Goal: Task Accomplishment & Management: Manage account settings

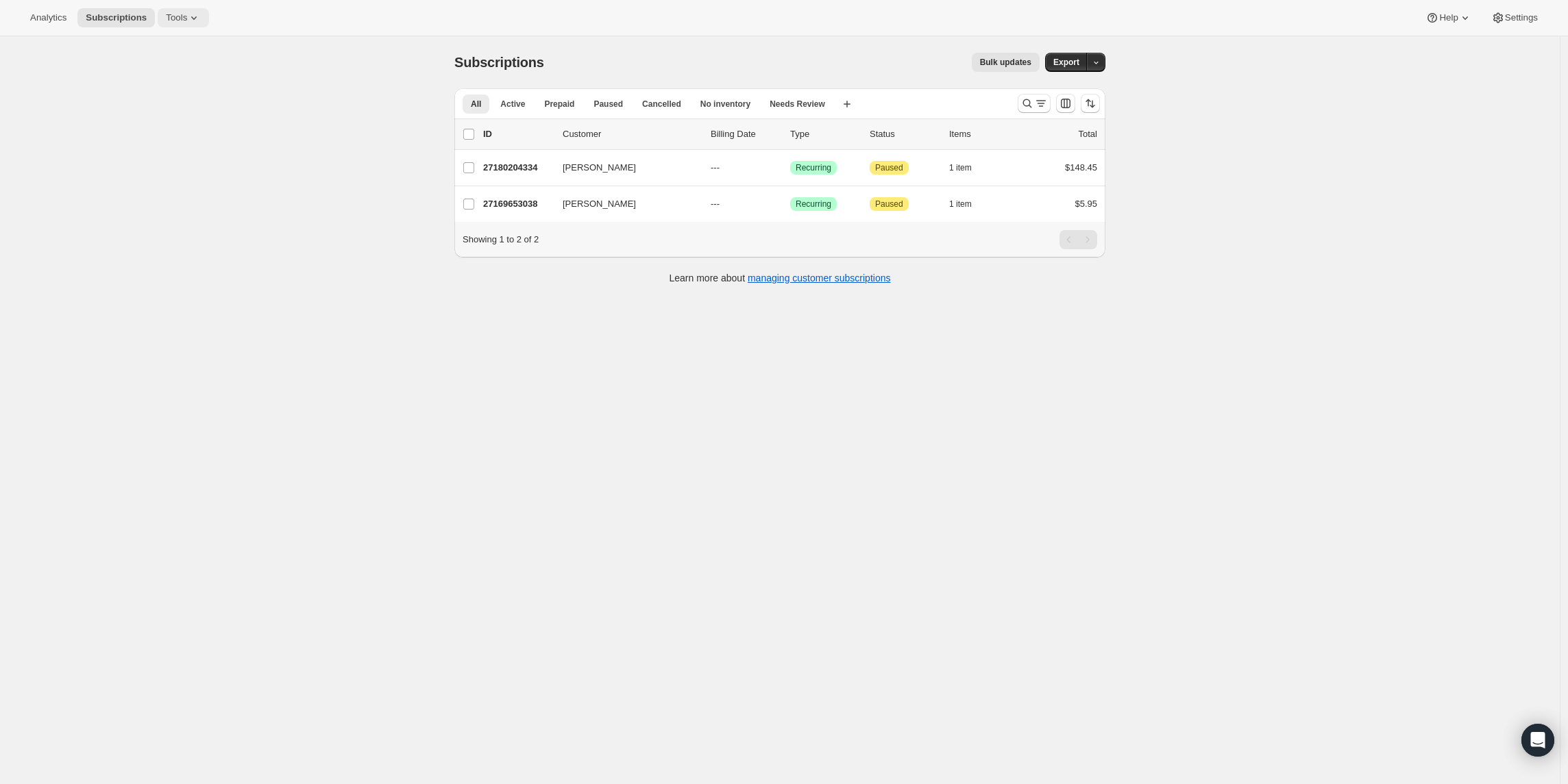
click at [187, 17] on span "Tools" at bounding box center [176, 17] width 21 height 11
click at [171, 98] on span "Bundles" at bounding box center [193, 93] width 121 height 14
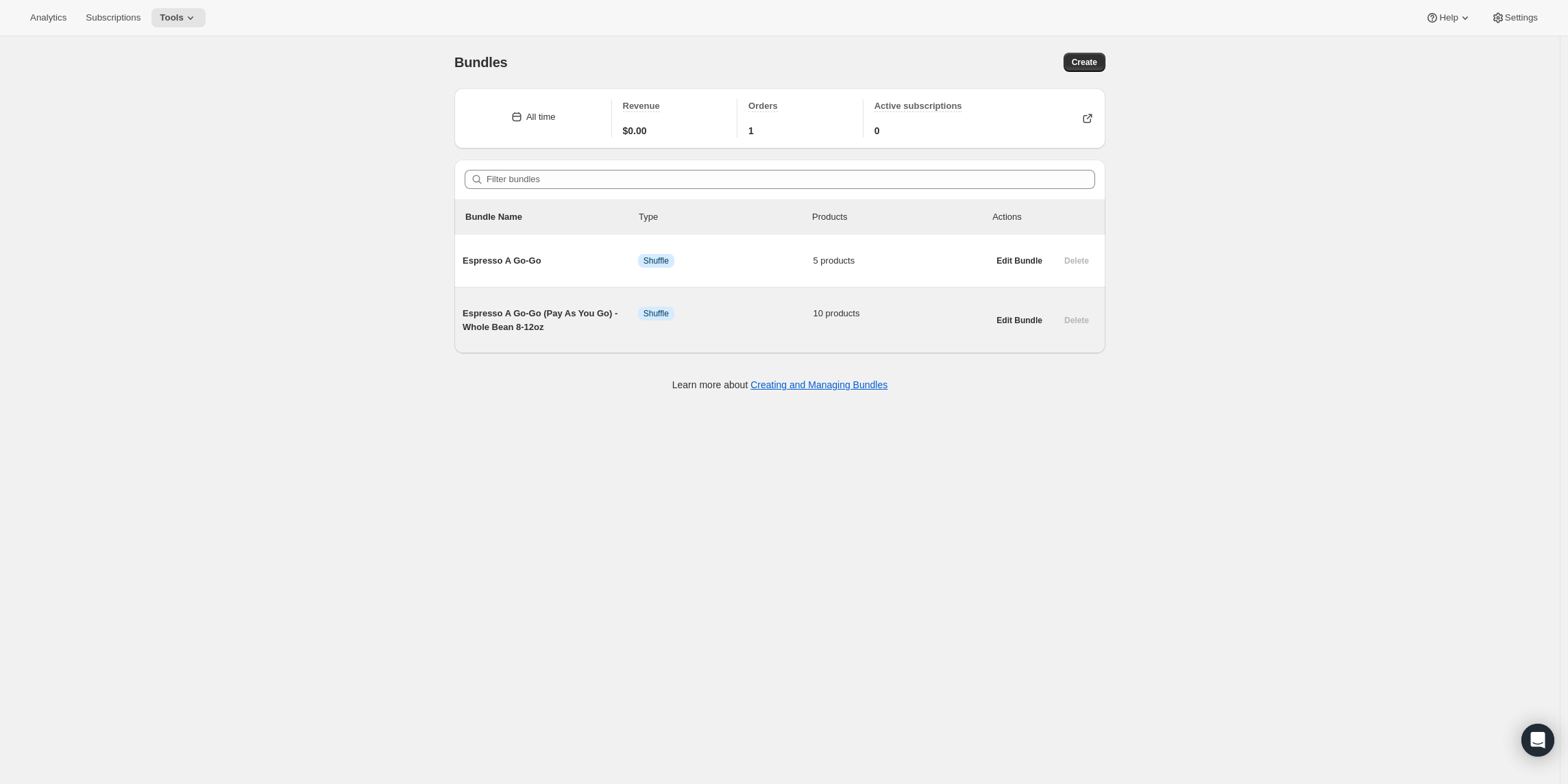
click at [510, 310] on span "Espresso A Go-Go (Pay As You Go) - Whole Bean 8-12oz" at bounding box center [550, 321] width 176 height 28
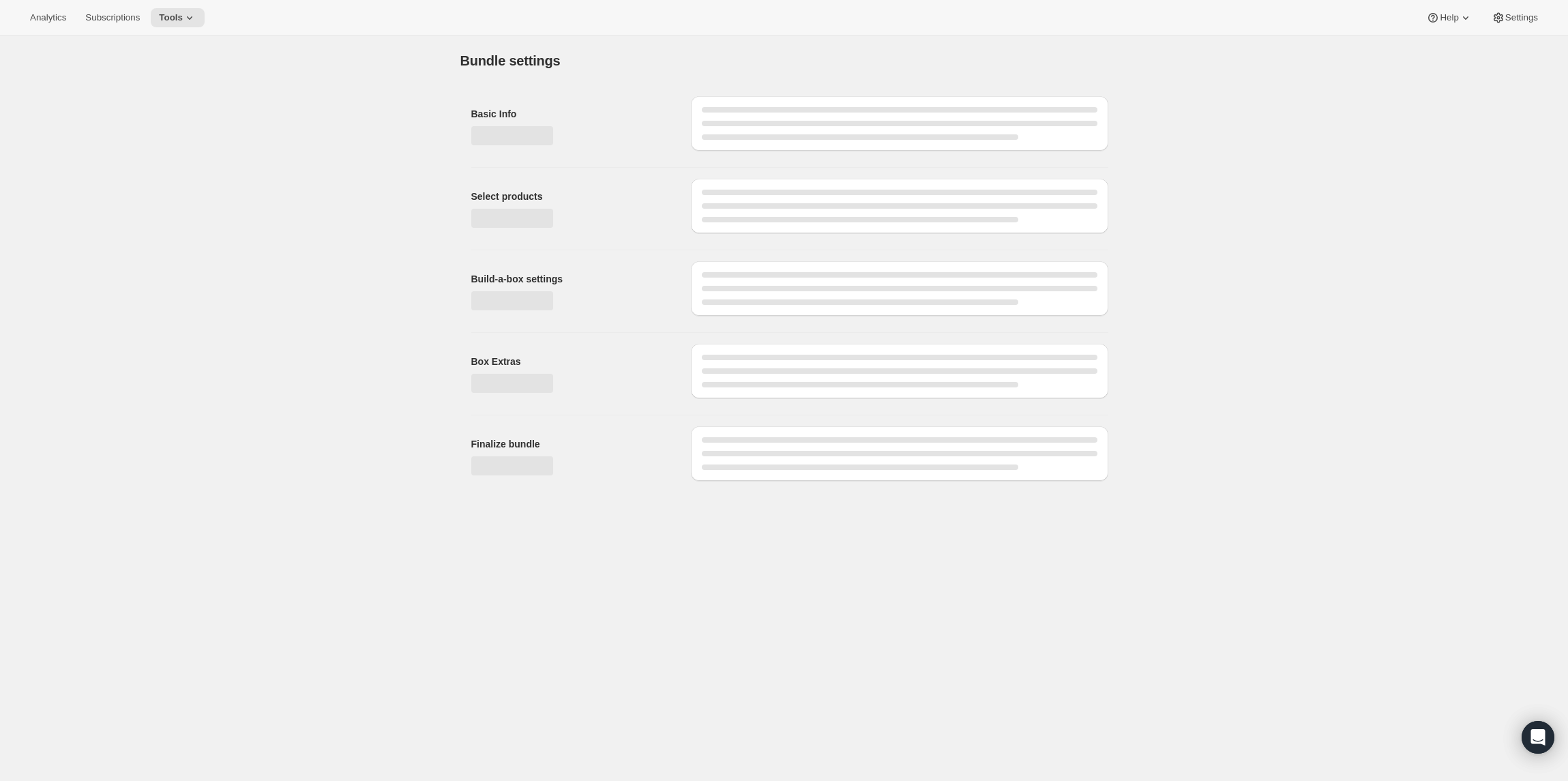
type input "Espresso A Go-Go (Pay As You Go) - Whole Bean 8-12oz"
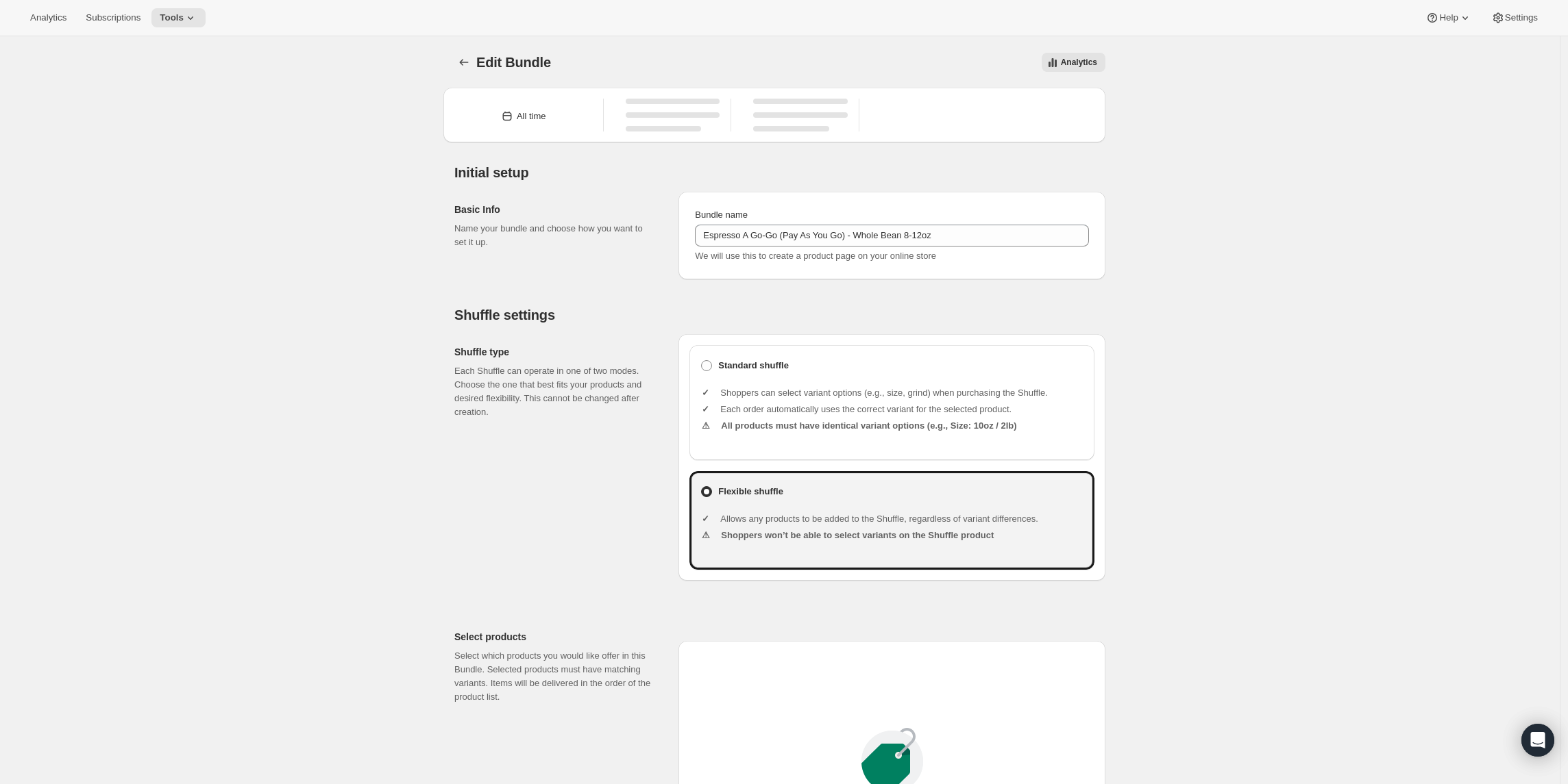
type input "20.99"
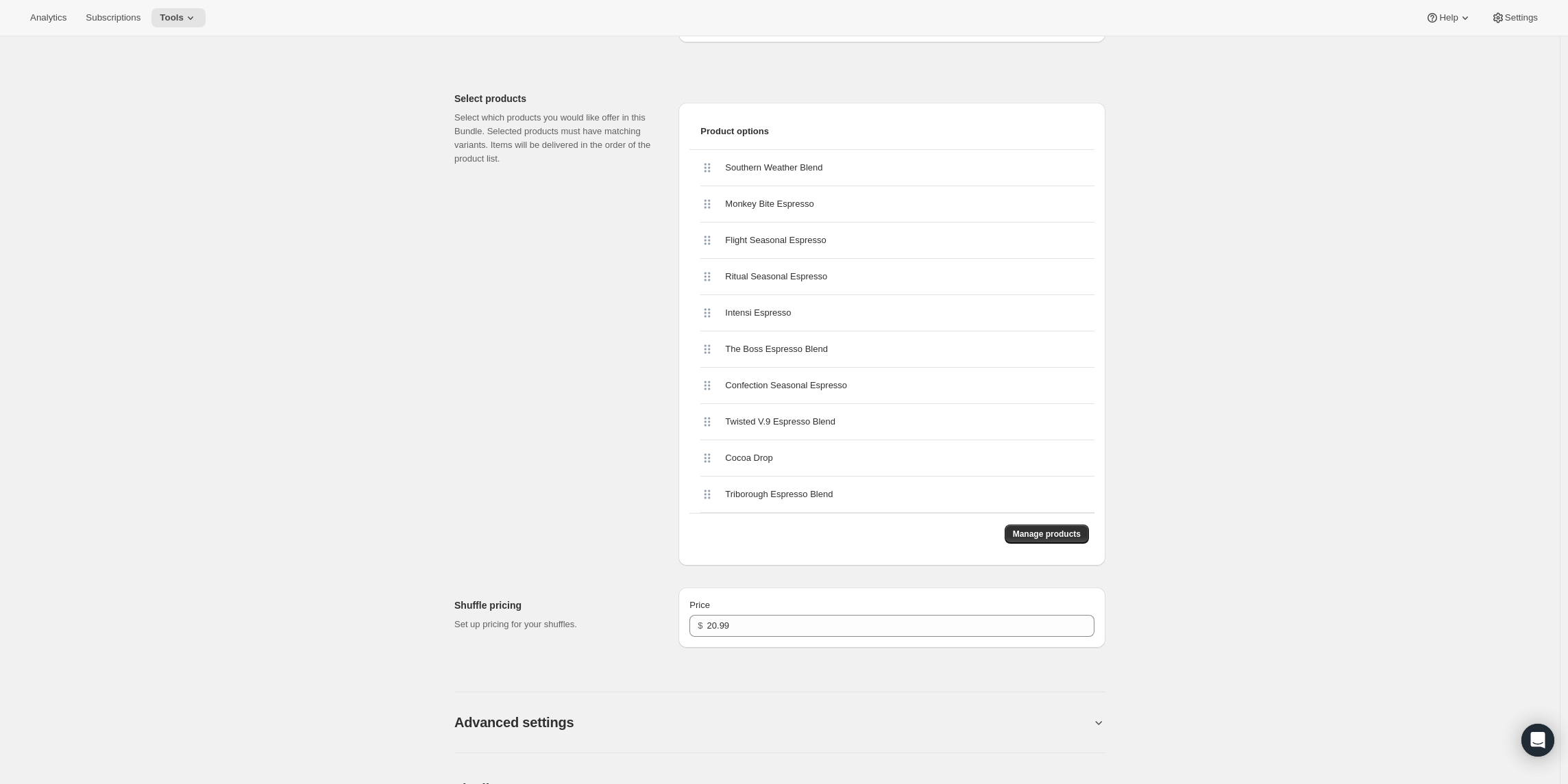
scroll to position [532, 0]
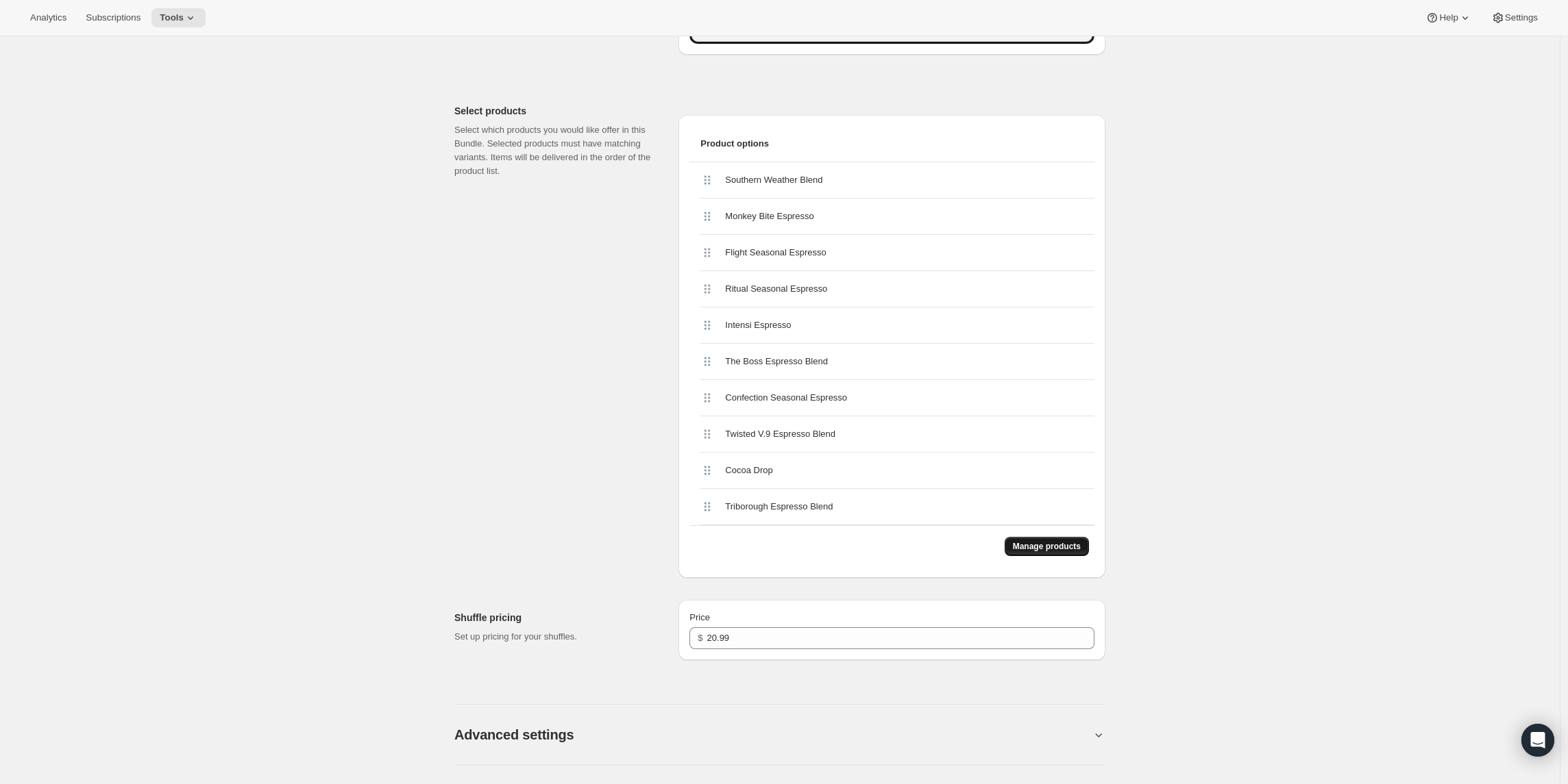
click at [1048, 555] on button "Manage products" at bounding box center [1047, 546] width 85 height 19
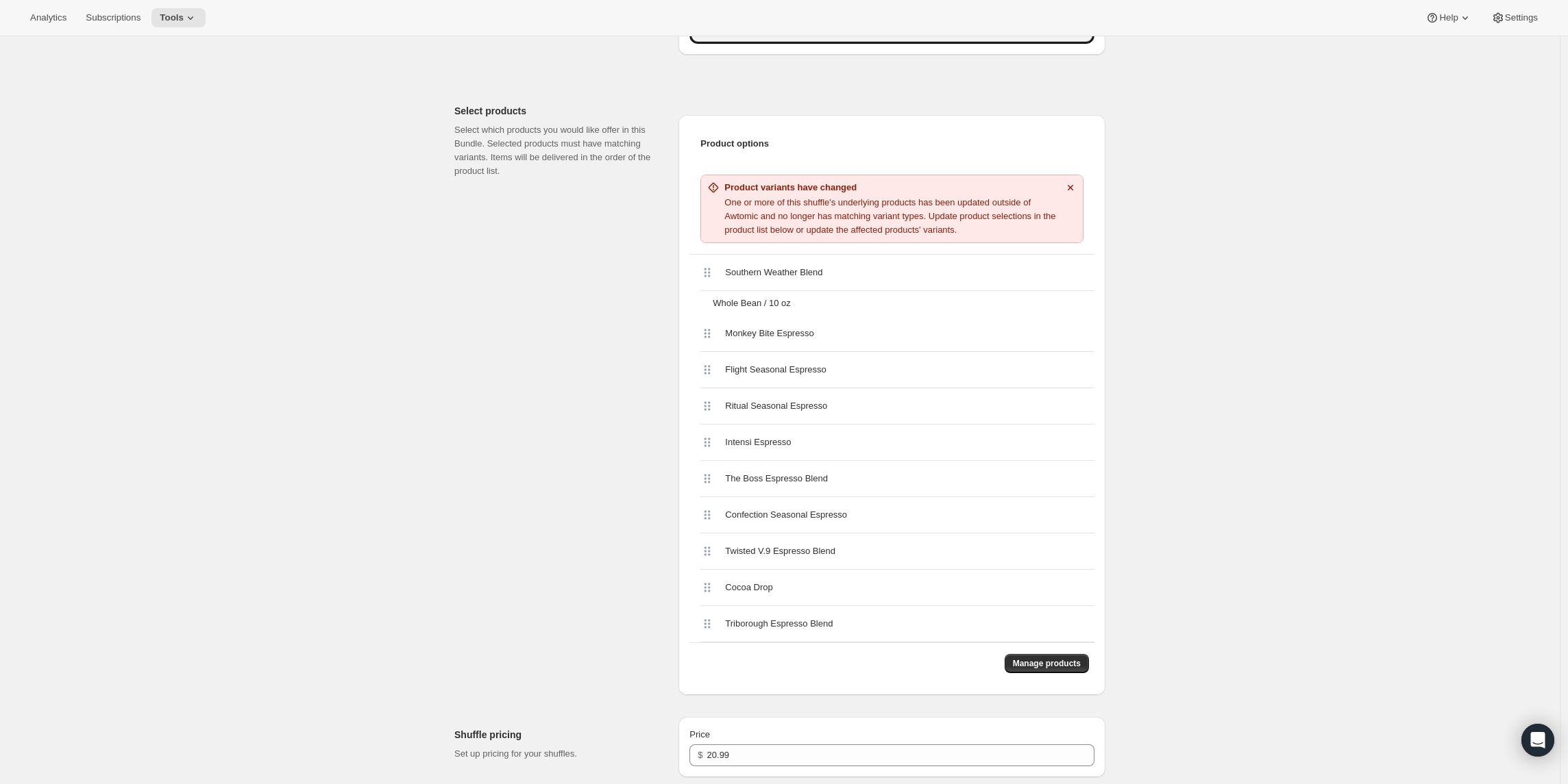
click at [649, 244] on div "Select products Select which products you would like offer in this Bundle. Sele…" at bounding box center [561, 394] width 213 height 602
click at [1020, 656] on button "Manage products" at bounding box center [1047, 664] width 85 height 19
click at [748, 337] on span "Monkey Bite Espresso" at bounding box center [769, 333] width 88 height 14
click at [1031, 660] on span "Manage products" at bounding box center [1047, 663] width 68 height 11
